Goal: Find specific page/section: Find specific page/section

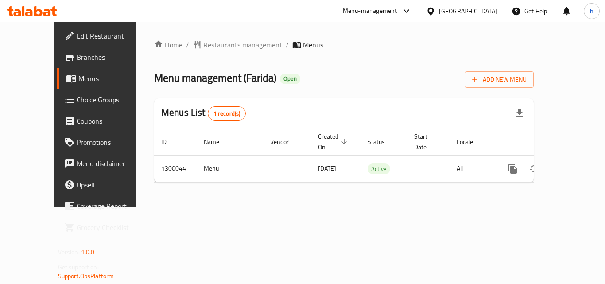
click at [224, 47] on span "Restaurants management" at bounding box center [242, 44] width 79 height 11
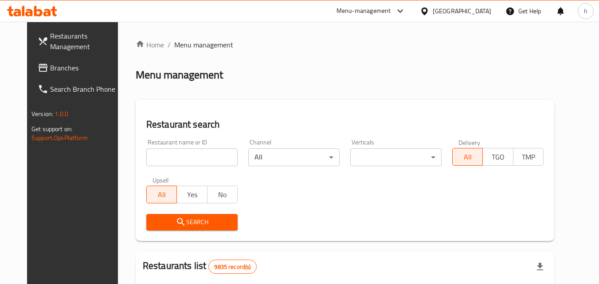
click at [204, 156] on input "search" at bounding box center [191, 157] width 91 height 18
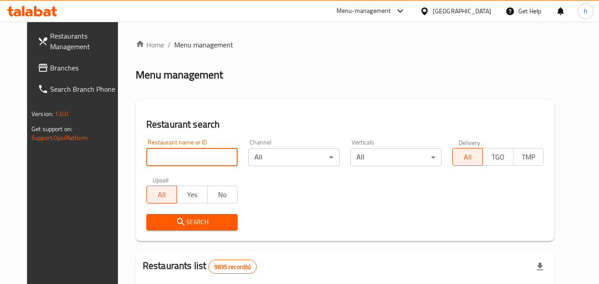
paste input "701615"
type input "701615"
click button "Search" at bounding box center [191, 222] width 91 height 16
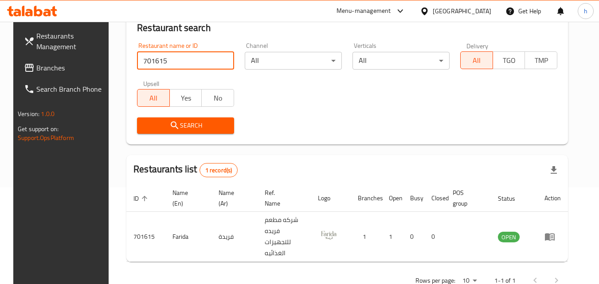
scroll to position [104, 0]
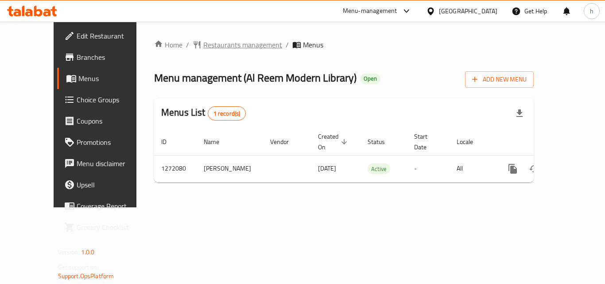
click at [210, 47] on span "Restaurants management" at bounding box center [242, 44] width 79 height 11
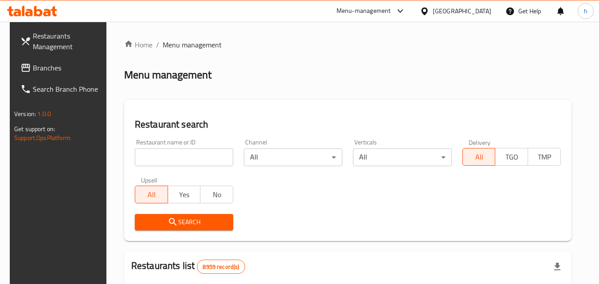
click at [175, 153] on input "search" at bounding box center [184, 157] width 98 height 18
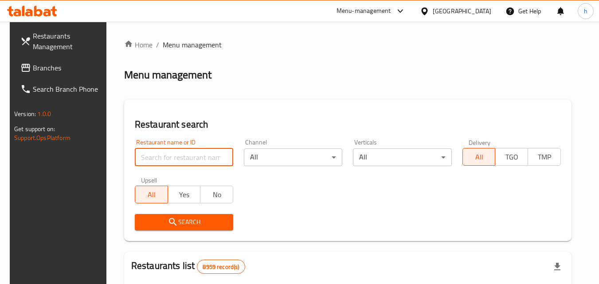
paste input "689694"
type input "689694"
click button "Search" at bounding box center [184, 222] width 98 height 16
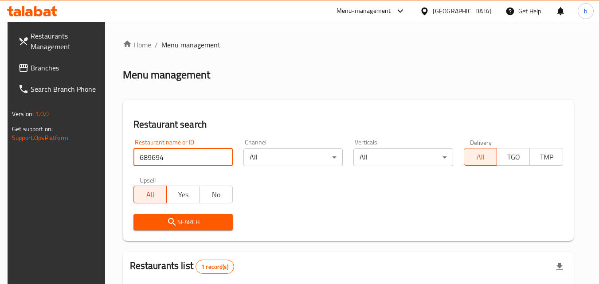
scroll to position [111, 0]
